Goal: Task Accomplishment & Management: Manage account settings

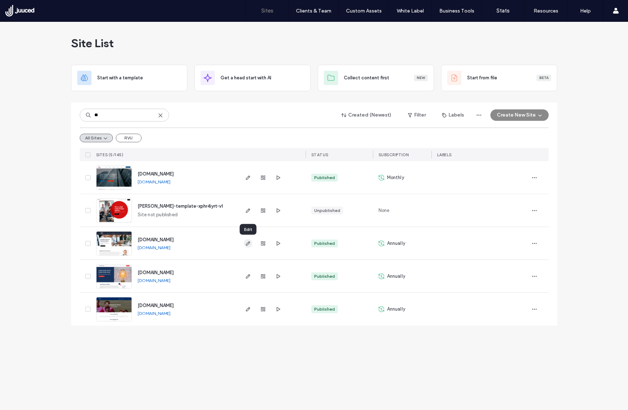
type input "**"
click at [248, 242] on icon "button" at bounding box center [248, 244] width 6 height 6
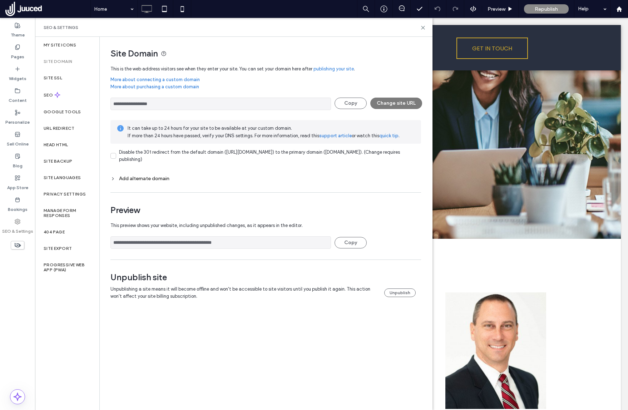
click at [388, 103] on button "Change site URL" at bounding box center [396, 103] width 52 height 11
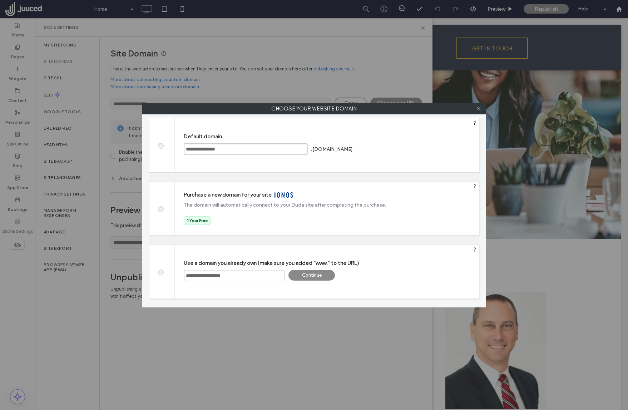
click at [321, 272] on div "Continue" at bounding box center [311, 275] width 46 height 11
